Goal: Obtain resource: Download file/media

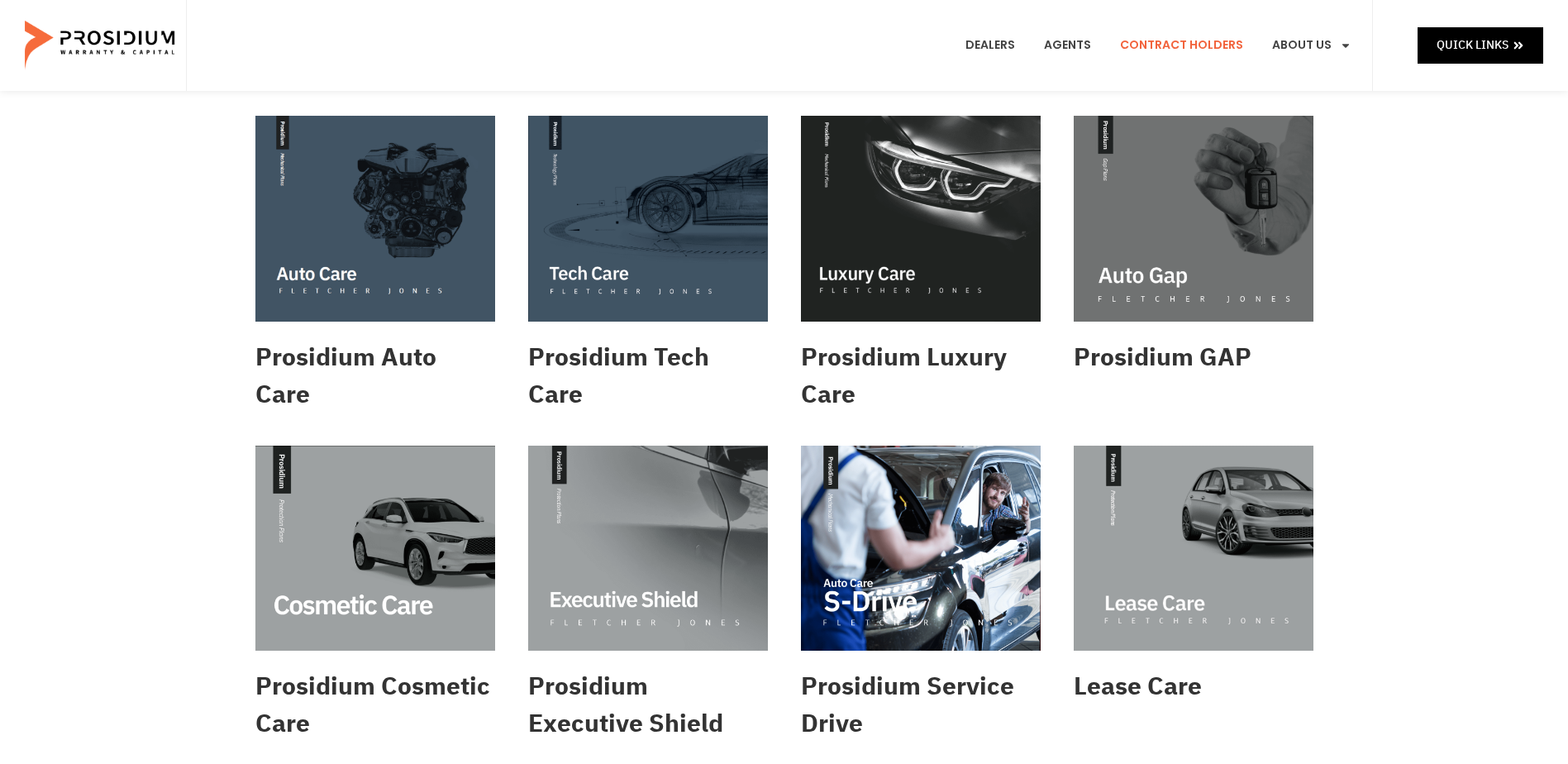
click at [1167, 71] on link "Contract Holders" at bounding box center [1182, 45] width 148 height 61
click at [623, 261] on img at bounding box center [647, 219] width 239 height 206
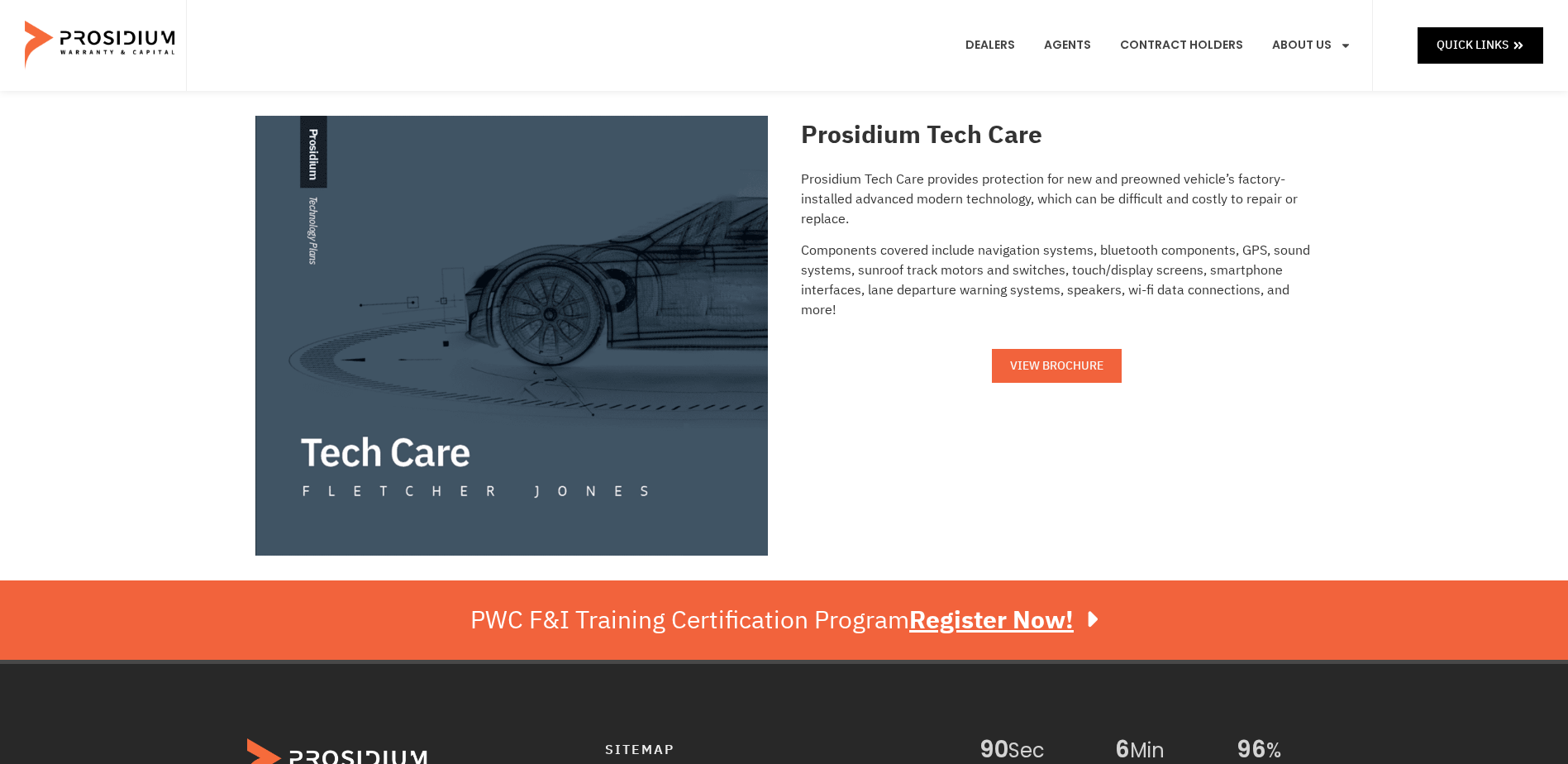
click at [1066, 368] on span "VIEW BROCHURE" at bounding box center [1056, 366] width 94 height 21
